Goal: Communication & Community: Answer question/provide support

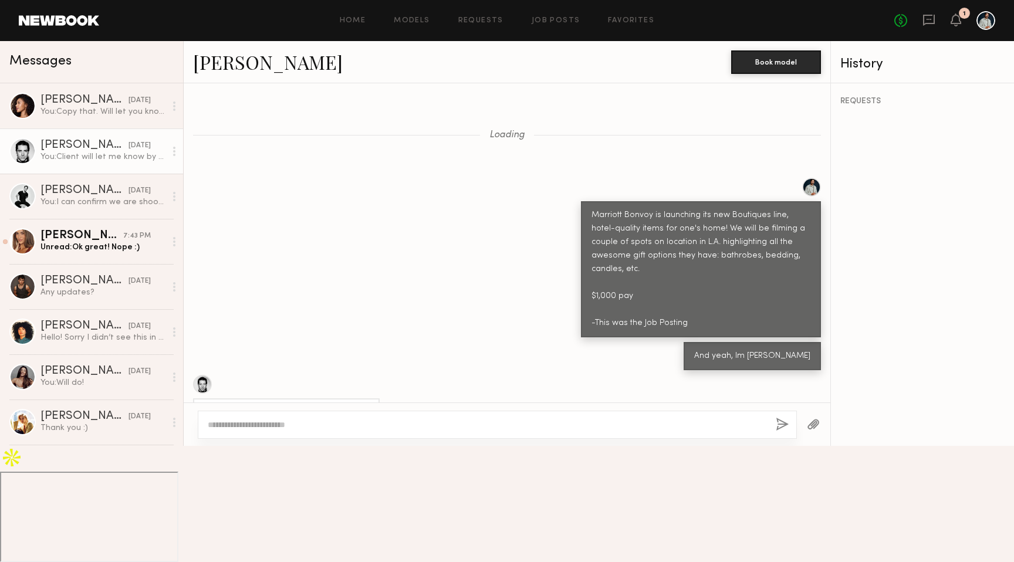
scroll to position [541, 0]
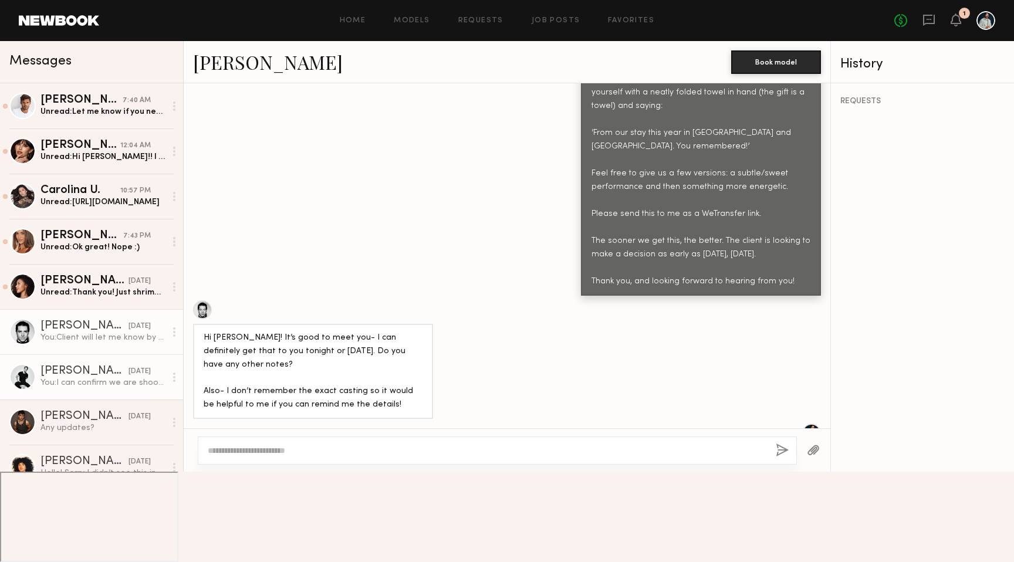
scroll to position [1175, 0]
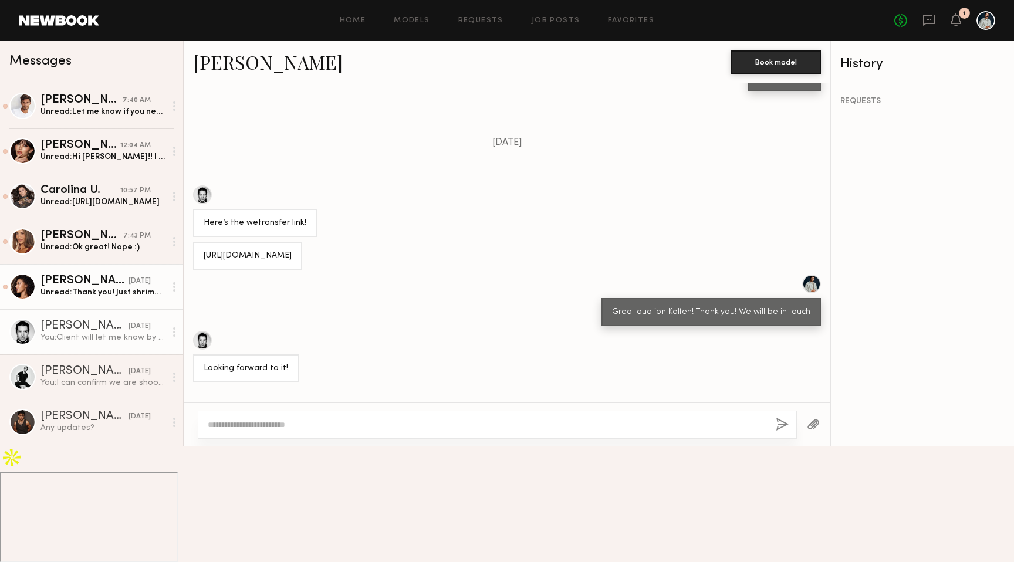
click at [114, 293] on div "Unread: Thank you! Just shrimp aside from that I'm easy" at bounding box center [103, 292] width 125 height 11
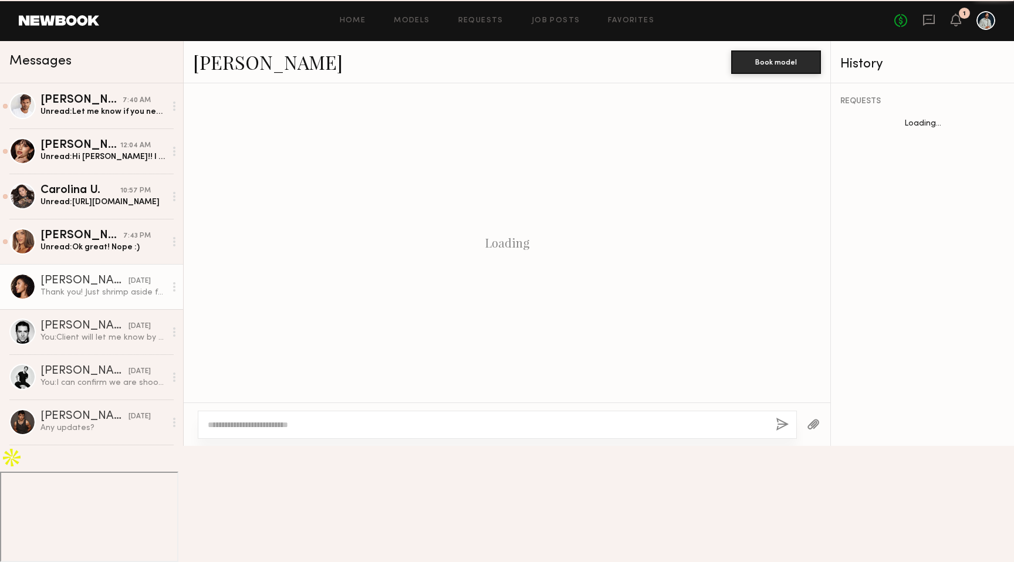
scroll to position [559, 0]
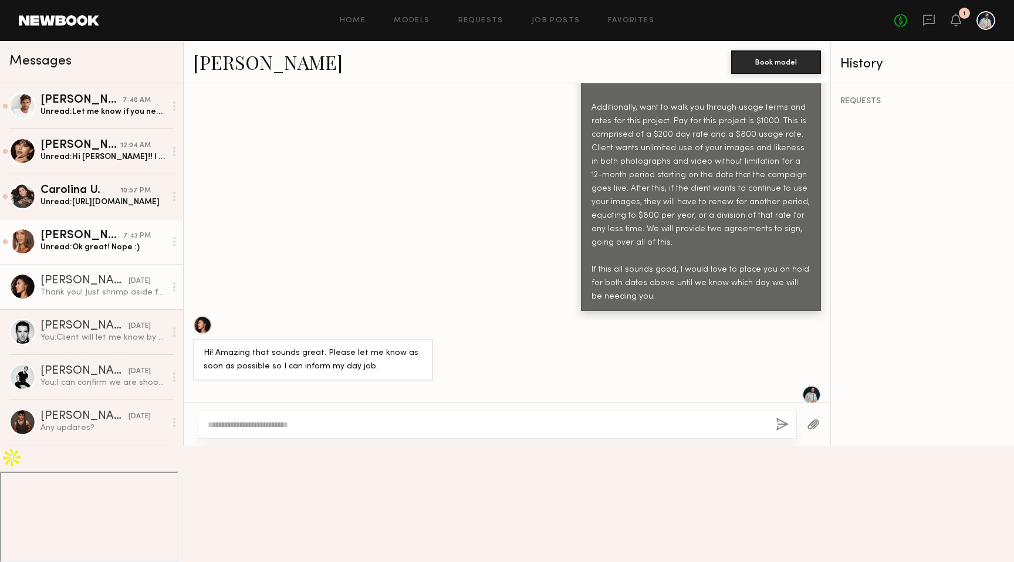
click at [87, 235] on div "[PERSON_NAME]" at bounding box center [82, 236] width 83 height 12
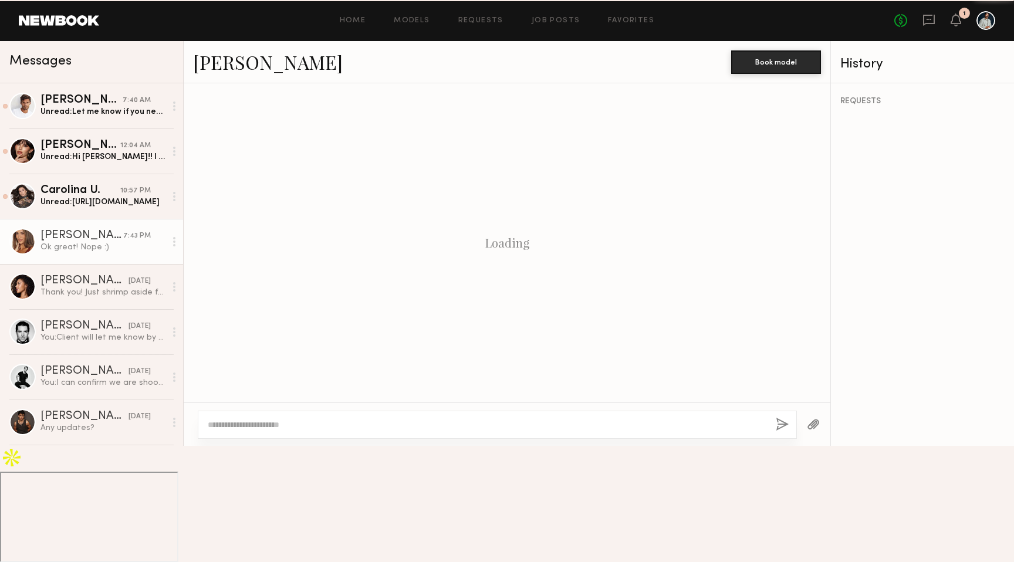
scroll to position [740, 0]
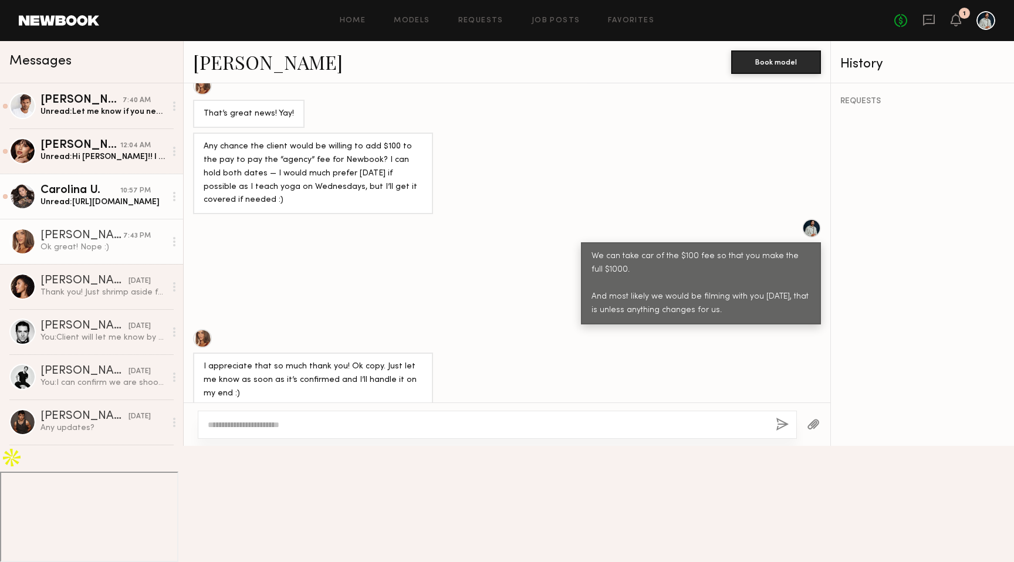
click at [126, 205] on div "Unread: [URL][DOMAIN_NAME]" at bounding box center [103, 202] width 125 height 11
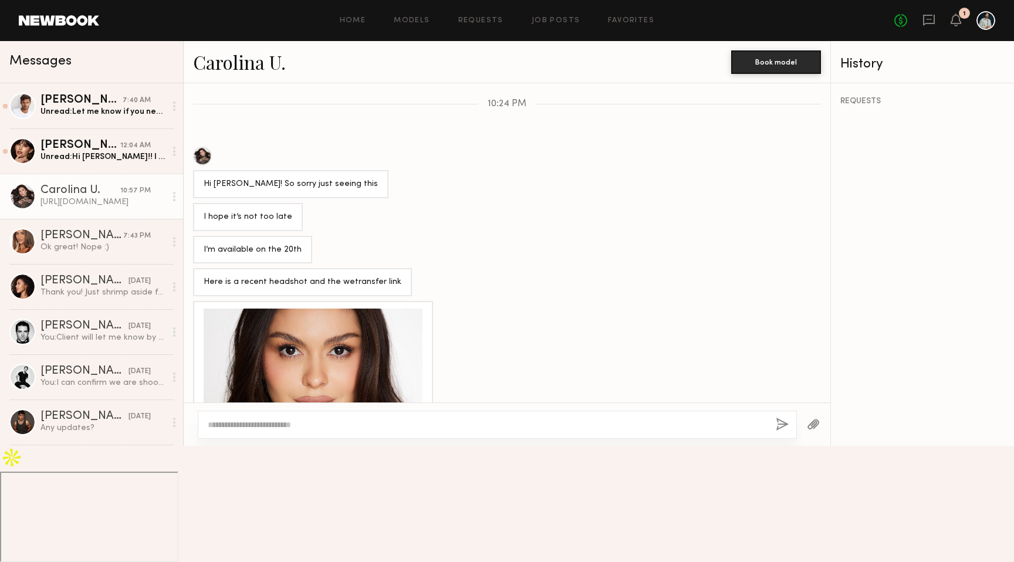
scroll to position [1262, 0]
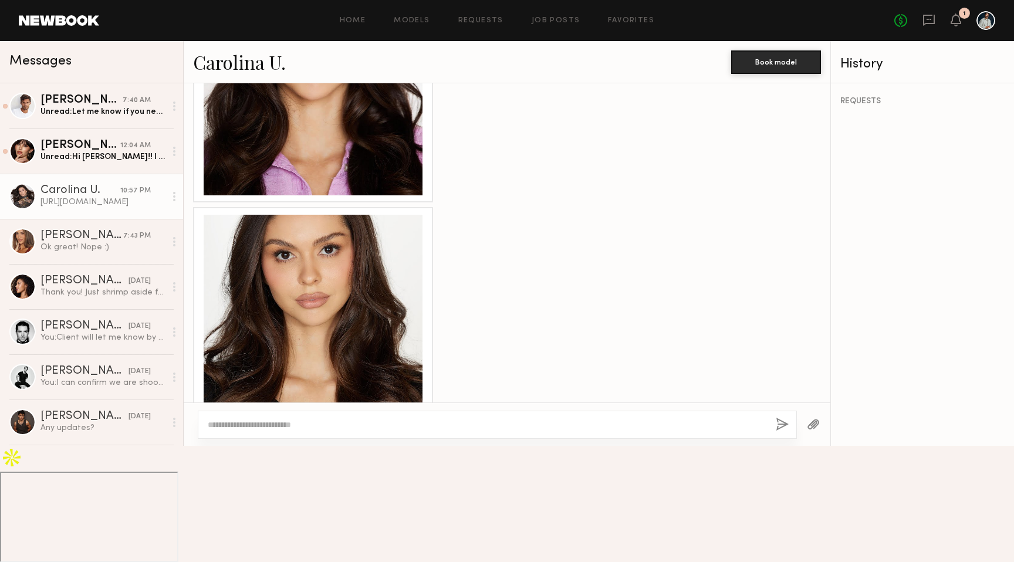
click at [268, 513] on div "[URL][DOMAIN_NAME]" at bounding box center [248, 520] width 88 height 14
copy div "[URL][DOMAIN_NAME]"
click at [349, 439] on div at bounding box center [497, 425] width 599 height 28
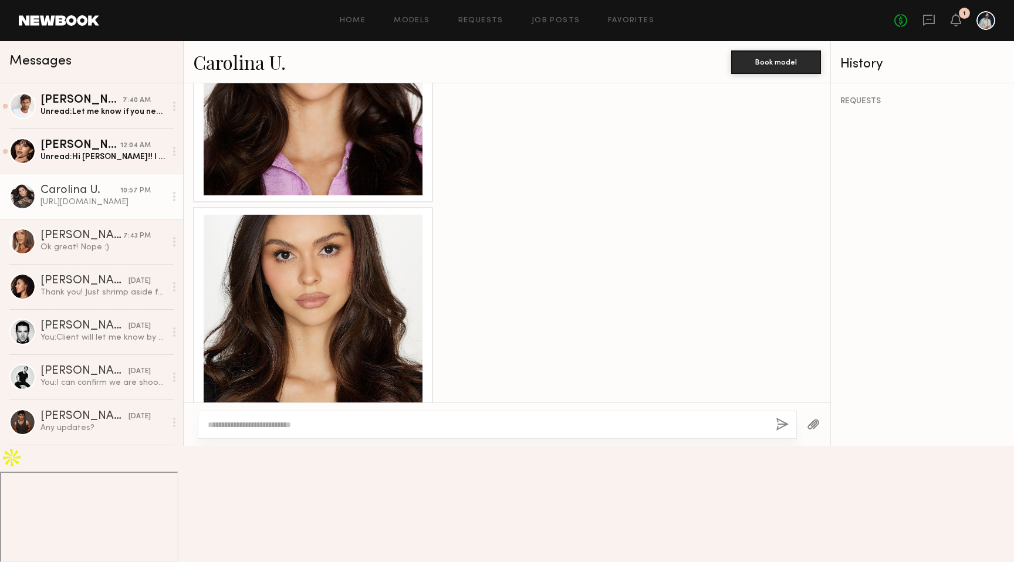
click at [332, 431] on textarea at bounding box center [487, 425] width 559 height 12
type textarea "**********"
click at [787, 433] on button "button" at bounding box center [782, 425] width 13 height 15
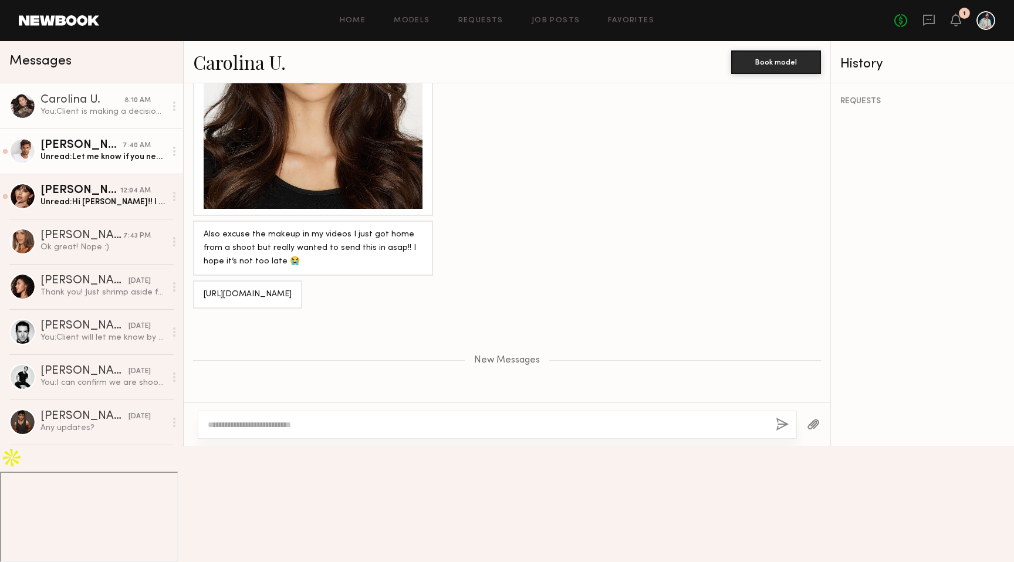
click at [116, 147] on div "[PERSON_NAME]" at bounding box center [82, 146] width 82 height 12
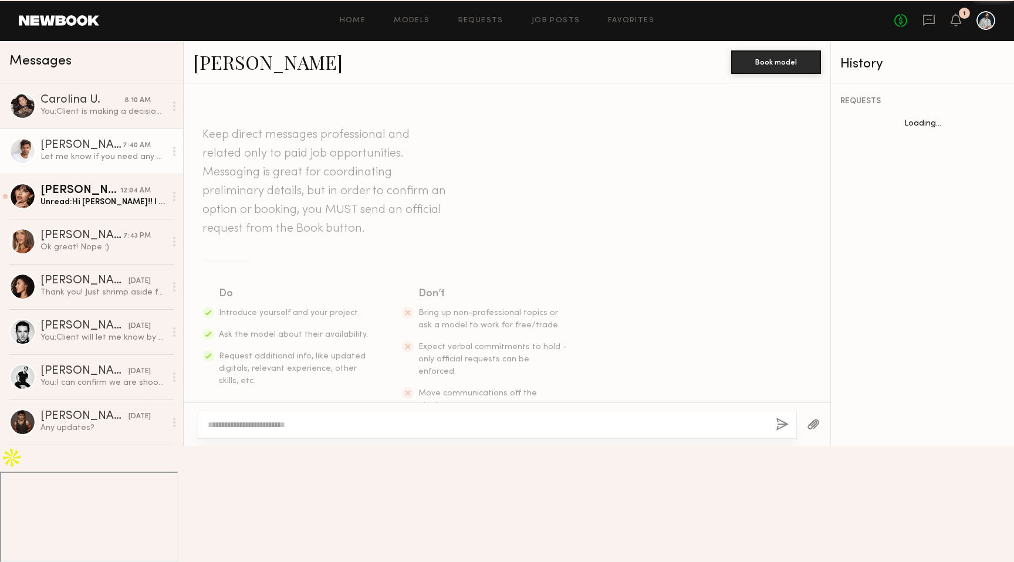
scroll to position [1379, 0]
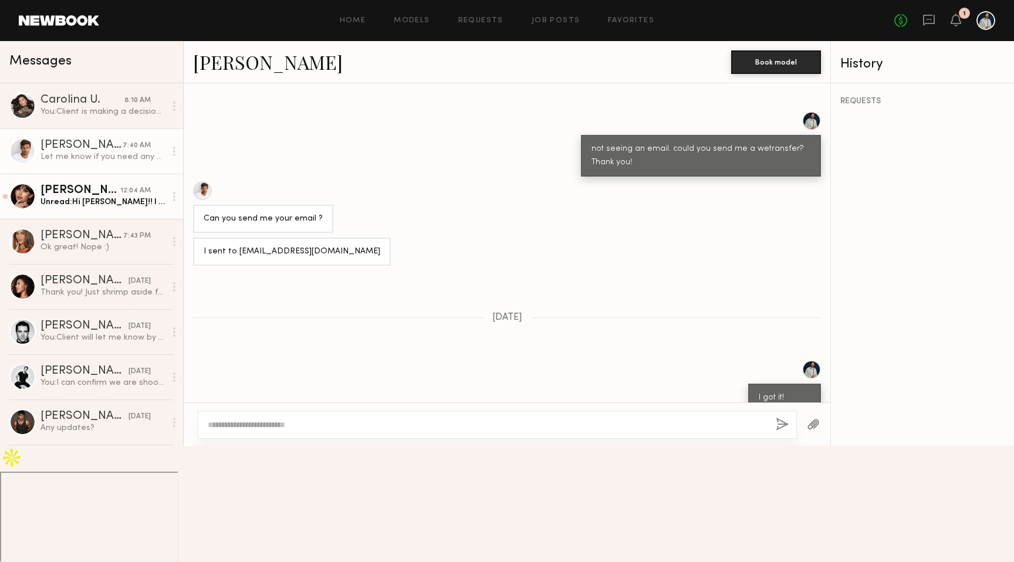
click at [88, 191] on div "[PERSON_NAME]" at bounding box center [81, 191] width 80 height 12
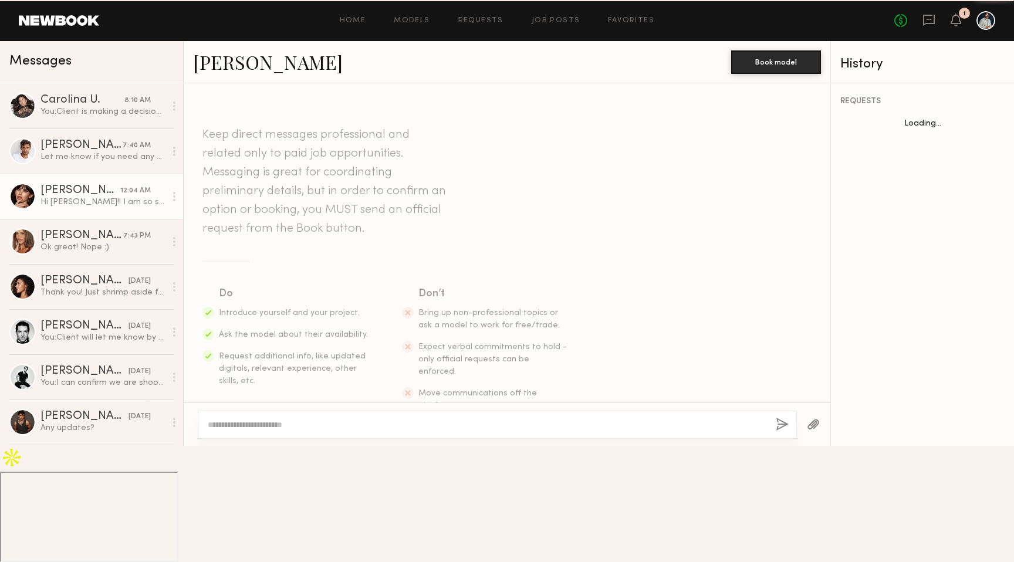
scroll to position [625, 0]
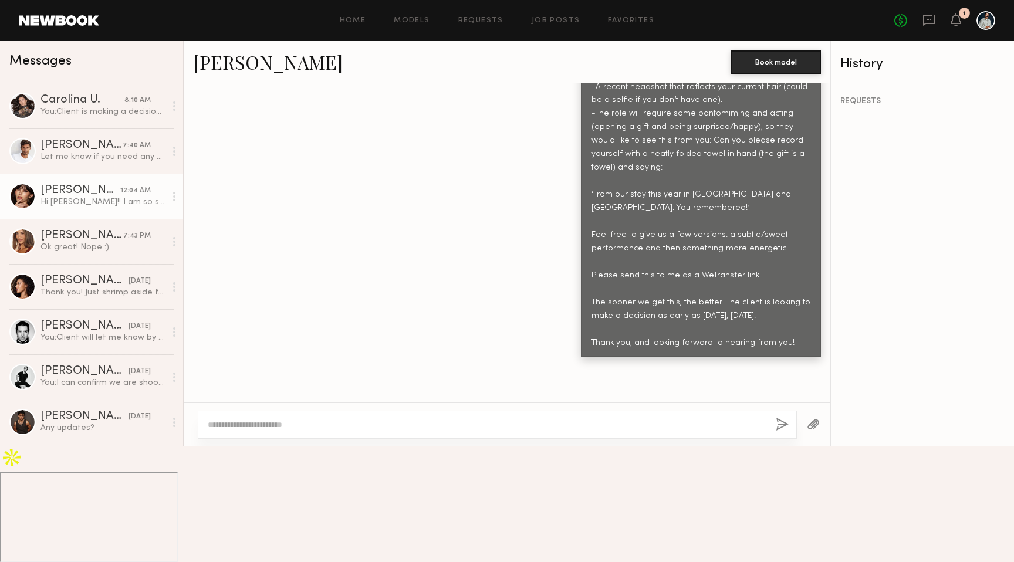
click at [326, 431] on textarea at bounding box center [487, 425] width 559 height 12
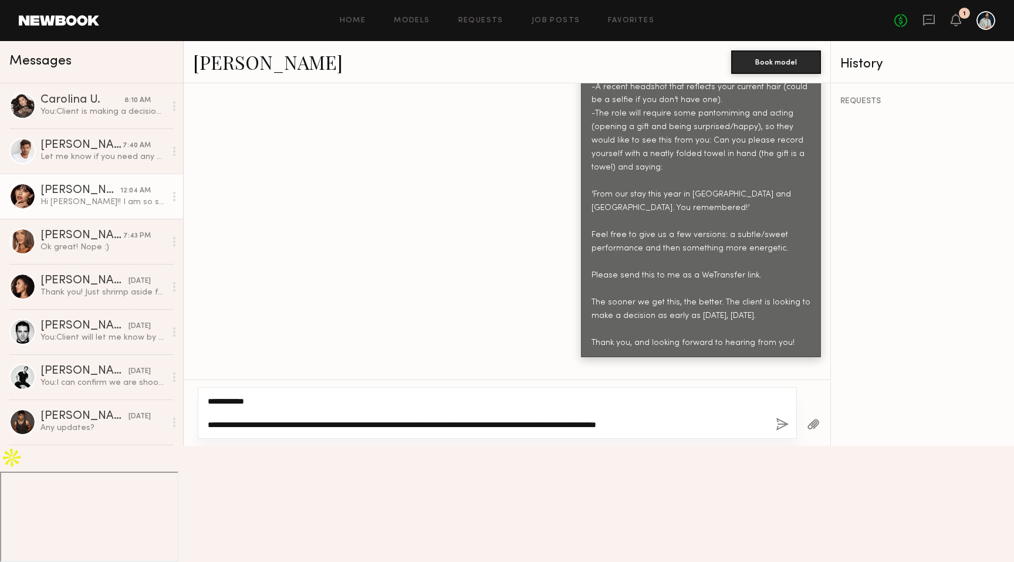
type textarea "**********"
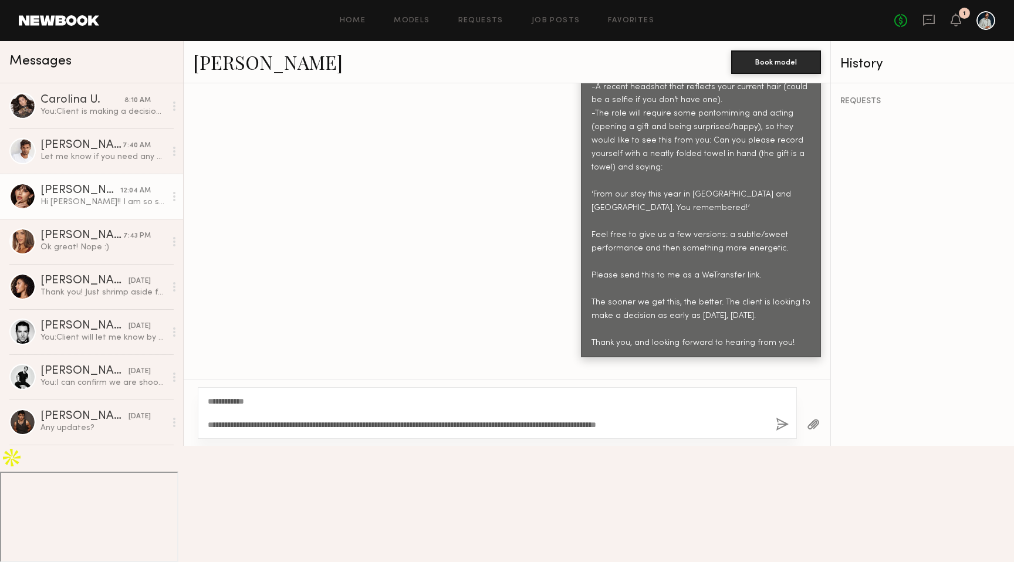
click at [784, 433] on button "button" at bounding box center [782, 425] width 13 height 15
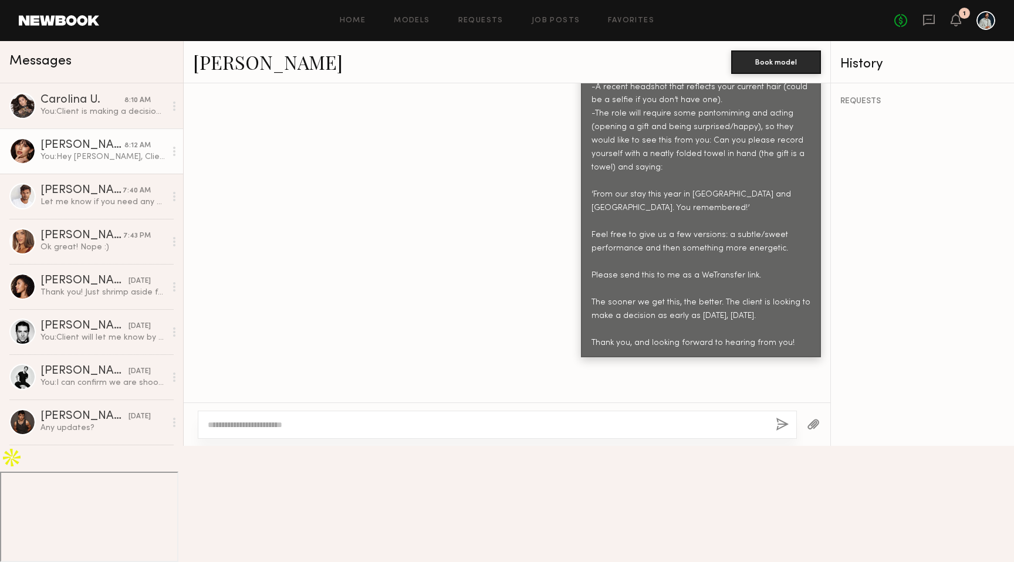
scroll to position [824, 0]
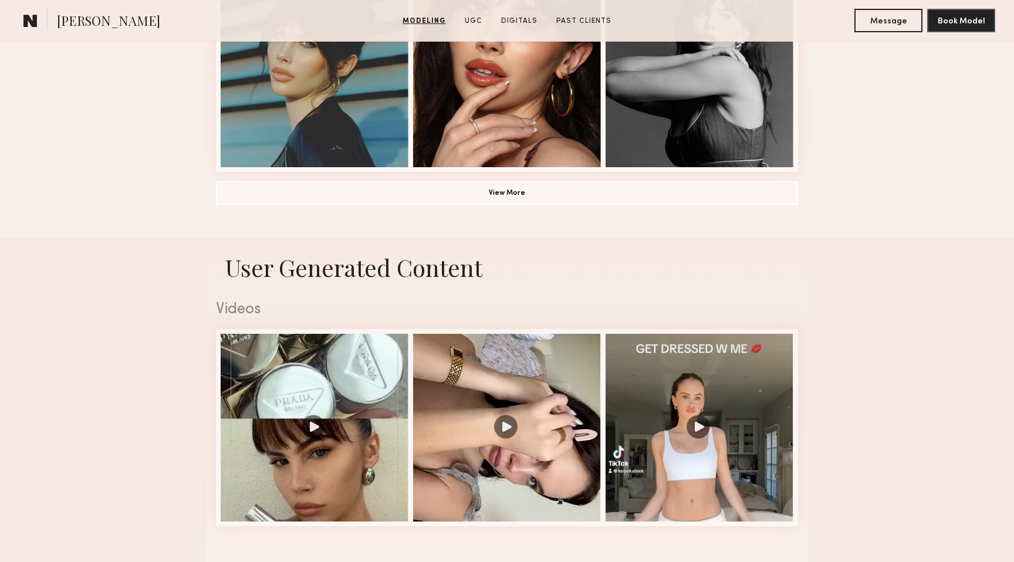
scroll to position [959, 0]
